Goal: Check status: Check status

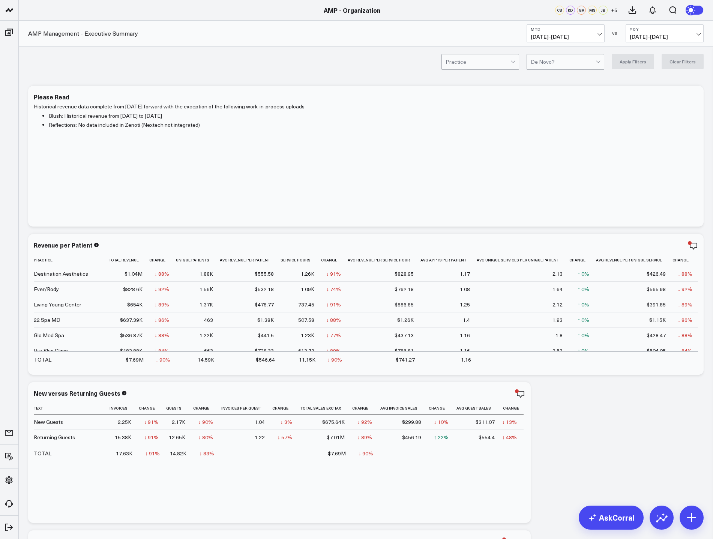
click at [567, 34] on span "[DATE] - [DATE]" at bounding box center [566, 37] width 70 height 6
click at [559, 192] on link "MTD" at bounding box center [565, 196] width 77 height 14
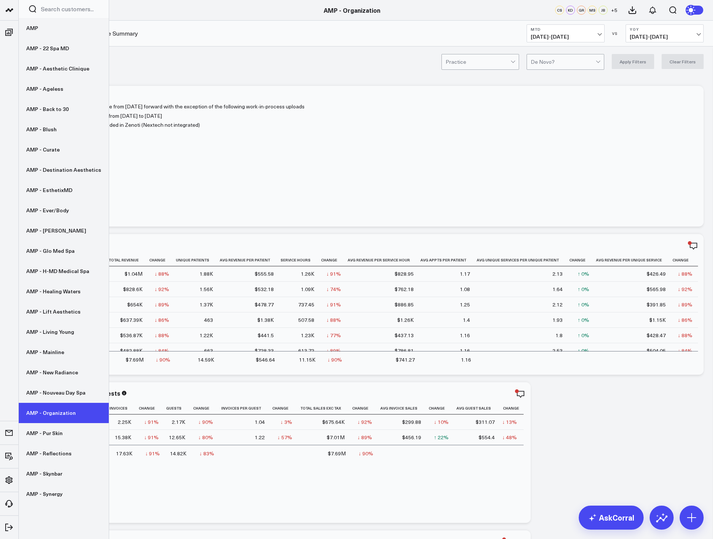
click at [57, 417] on link "AMP - Organization" at bounding box center [64, 413] width 90 height 20
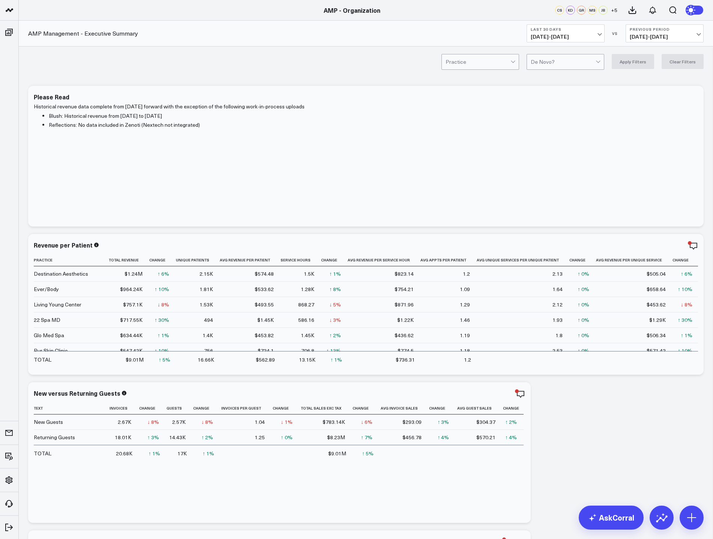
click at [595, 33] on button "Last 30 Days 08/27/25 - 09/25/25" at bounding box center [566, 33] width 78 height 18
click at [562, 197] on link "MTD" at bounding box center [565, 196] width 77 height 14
click at [662, 35] on span "08/07/25 - 08/31/25" at bounding box center [665, 37] width 70 height 6
click at [648, 81] on link "YoY" at bounding box center [664, 79] width 77 height 14
